Goal: Find contact information: Find contact information

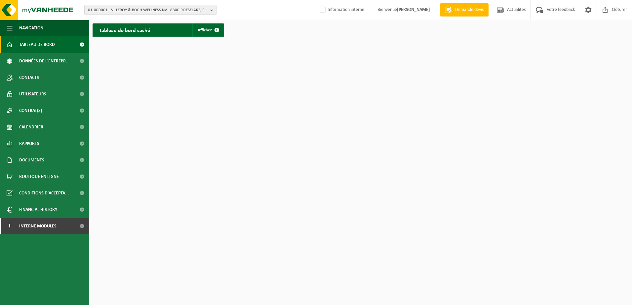
click at [38, 41] on span "Tableau de bord" at bounding box center [37, 44] width 36 height 17
click at [124, 8] on span "01-000001 - VILLEROY & BOCH WELLNESS NV - 8800 ROESELARE, POPULIERSTRAAT 1" at bounding box center [148, 10] width 120 height 10
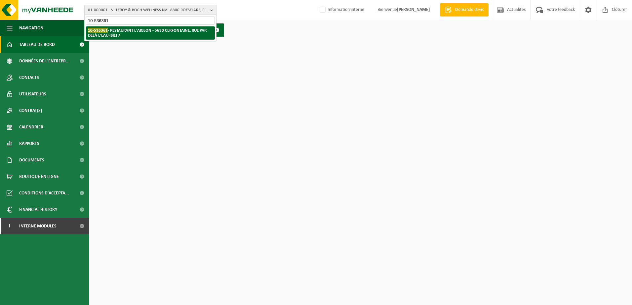
type input "10-536361"
click at [140, 34] on li "10-536361 - RESTAURANT L'AIGLON - 5630 CERFONTAINE, RUE PAR DELÀ L'EAU (SIL) 7" at bounding box center [150, 32] width 129 height 13
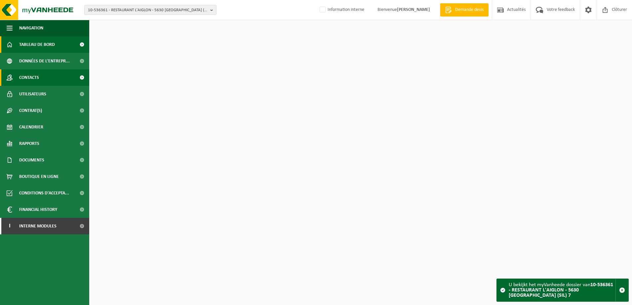
click at [67, 75] on link "Contacts" at bounding box center [44, 77] width 89 height 17
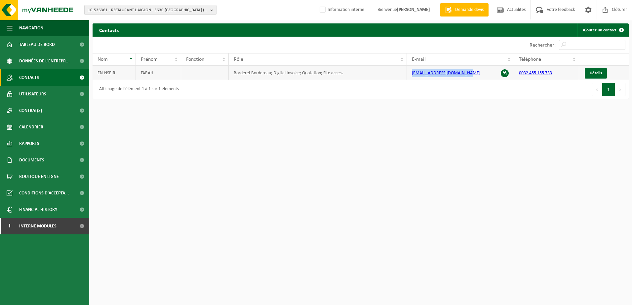
drag, startPoint x: 471, startPoint y: 75, endPoint x: 411, endPoint y: 75, distance: 59.5
click at [411, 75] on td "fritastique6061@gmail.com" at bounding box center [460, 73] width 107 height 15
copy link "fritastique6061@gmail.com"
